Goal: Task Accomplishment & Management: Use online tool/utility

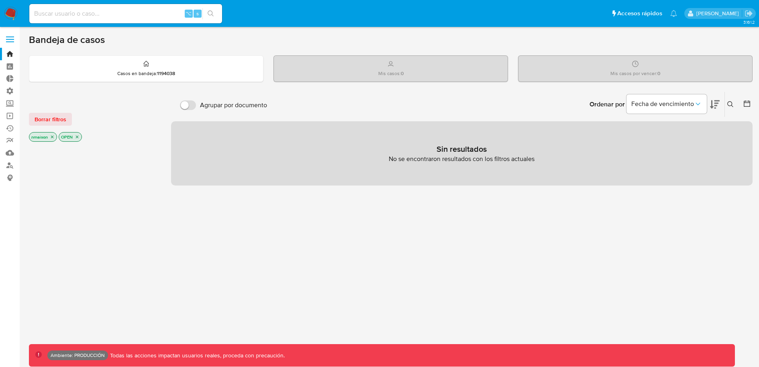
click at [75, 138] on icon "close-filter" at bounding box center [77, 136] width 5 height 5
click at [53, 138] on icon "close-filter" at bounding box center [52, 137] width 5 height 5
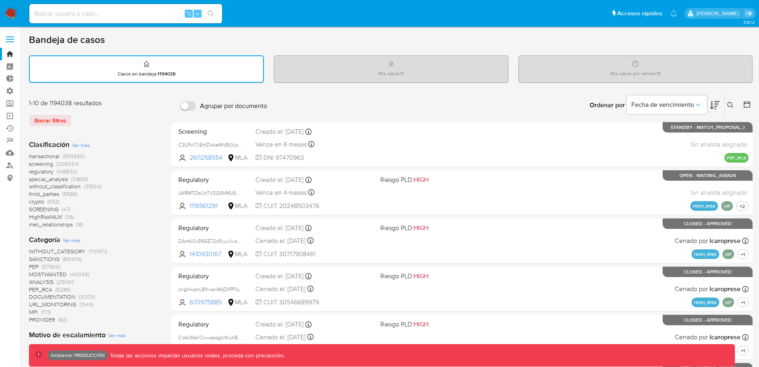
click at [745, 105] on icon at bounding box center [746, 104] width 8 height 8
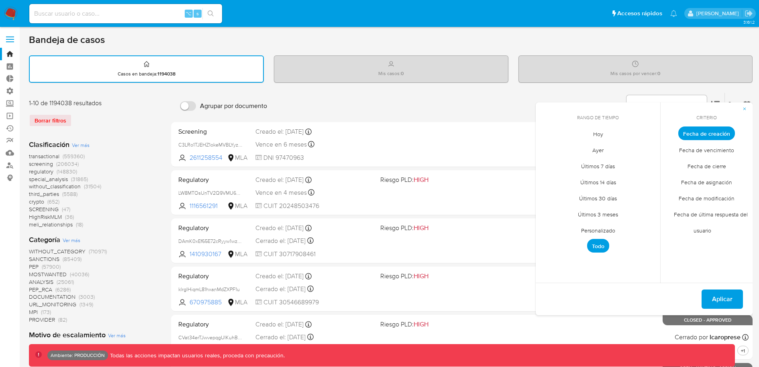
click at [595, 232] on span "Personalizado" at bounding box center [597, 230] width 51 height 16
click at [612, 211] on button "19" at bounding box center [613, 209] width 13 height 13
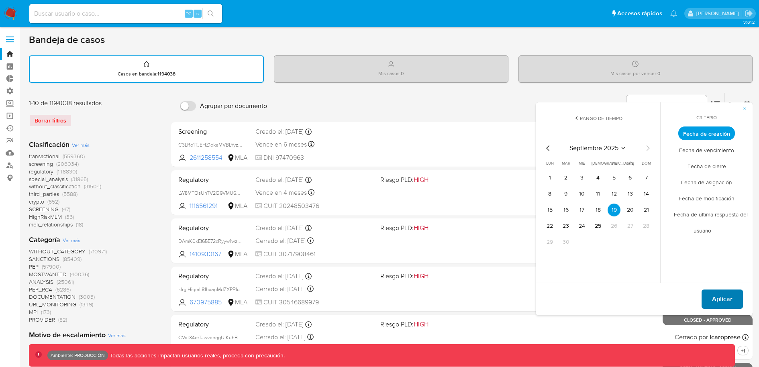
click at [726, 301] on span "Aplicar" at bounding box center [722, 299] width 20 height 18
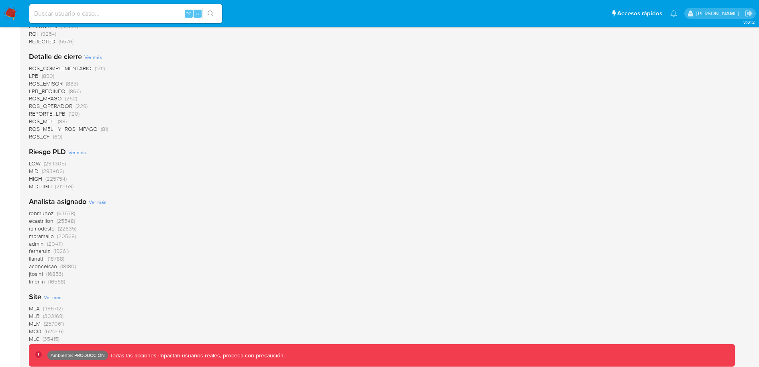
scroll to position [692, 0]
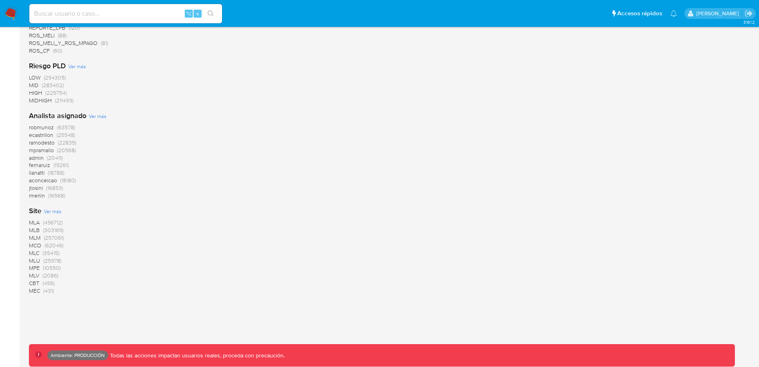
click at [36, 237] on span "MLM" at bounding box center [35, 238] width 12 height 8
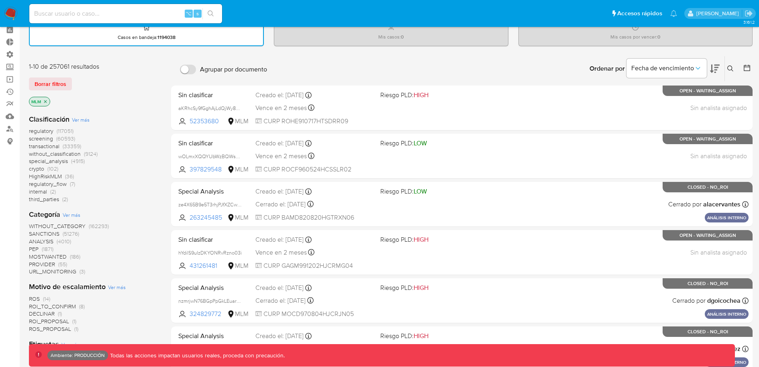
scroll to position [41, 0]
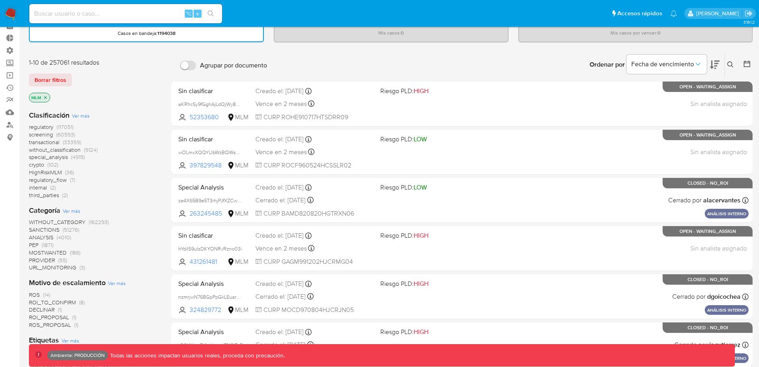
click at [48, 134] on span "screening" at bounding box center [41, 134] width 24 height 8
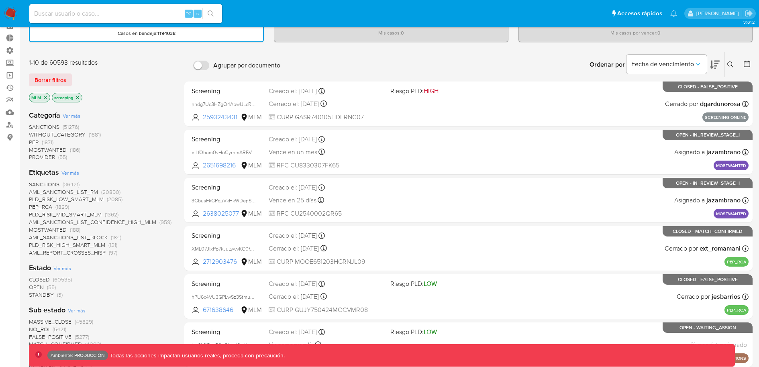
click at [742, 55] on div at bounding box center [745, 64] width 14 height 25
click at [746, 63] on icon at bounding box center [746, 64] width 8 height 8
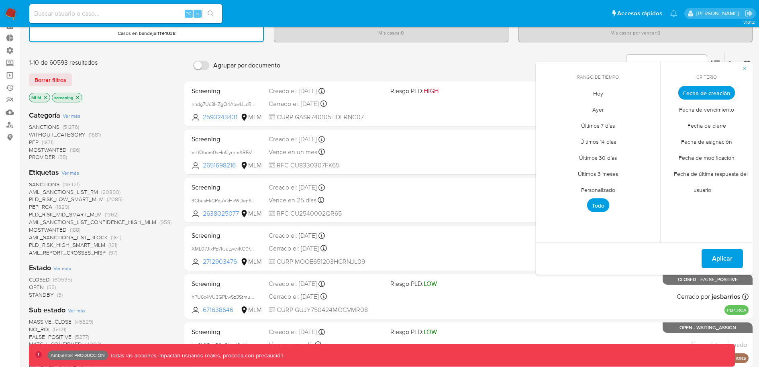
click at [609, 193] on span "Personalizado" at bounding box center [597, 189] width 51 height 16
click at [620, 167] on button "19" at bounding box center [613, 169] width 13 height 13
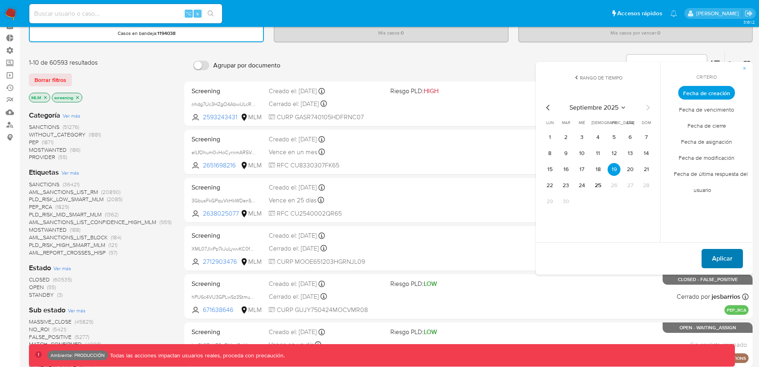
click at [722, 256] on span "Aplicar" at bounding box center [722, 259] width 20 height 18
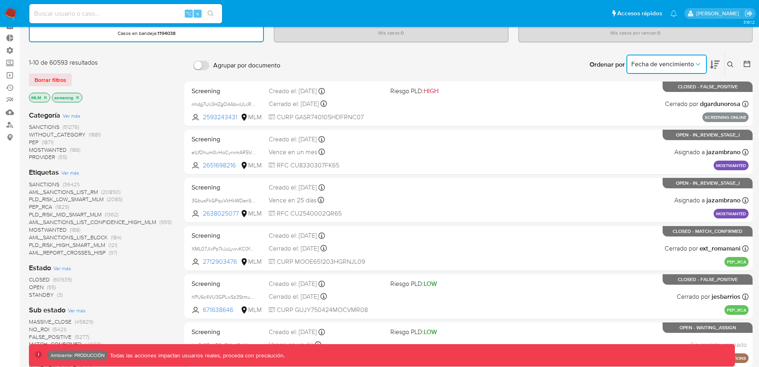
click at [686, 67] on button "Fecha de vencimiento" at bounding box center [666, 64] width 80 height 19
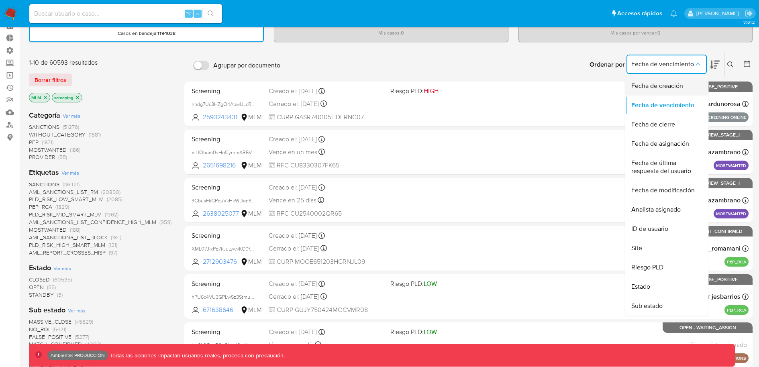
click at [672, 87] on span "Fecha de creación" at bounding box center [657, 86] width 52 height 8
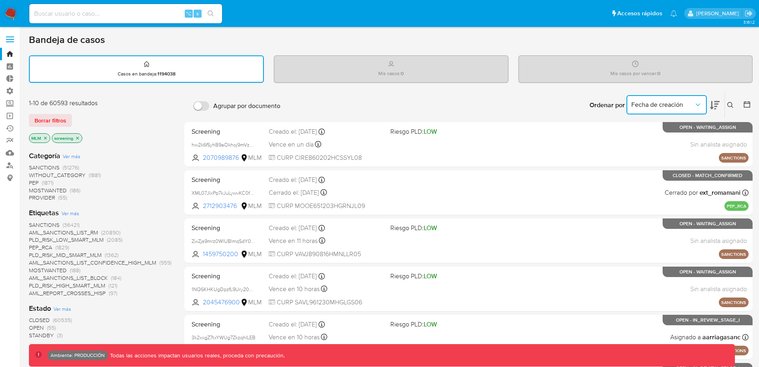
click at [671, 104] on span "Fecha de creación" at bounding box center [662, 105] width 63 height 8
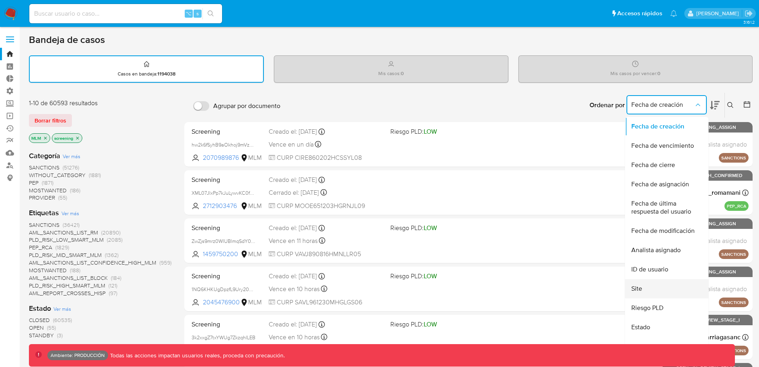
click at [645, 289] on div "Site" at bounding box center [664, 288] width 66 height 19
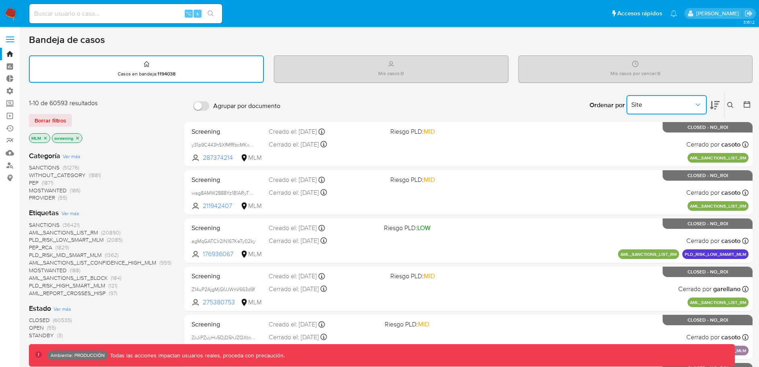
click at [685, 104] on span "Site" at bounding box center [662, 105] width 63 height 8
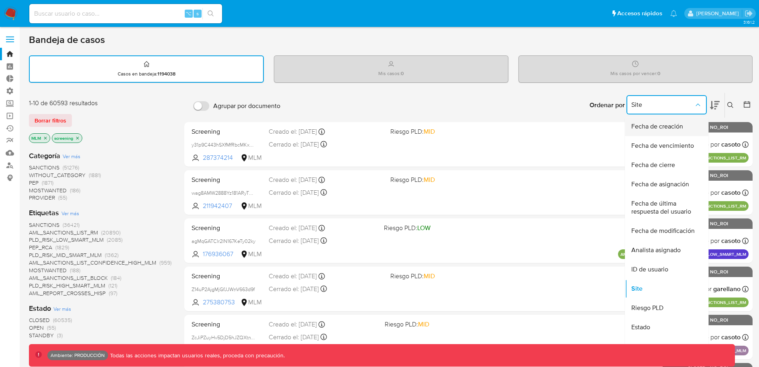
click at [682, 128] on span "Fecha de creación" at bounding box center [657, 126] width 52 height 8
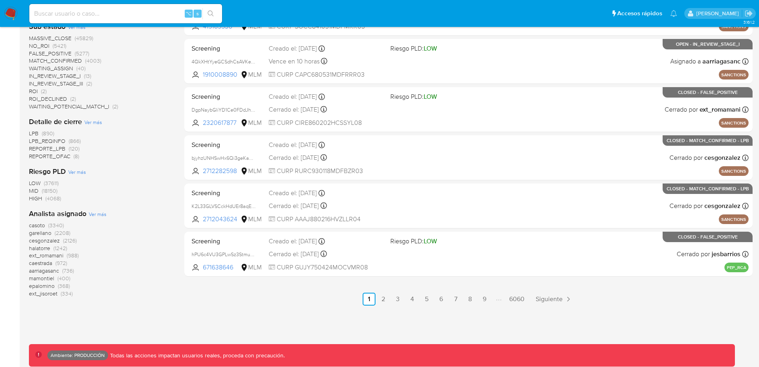
scroll to position [326, 0]
